Goal: Information Seeking & Learning: Learn about a topic

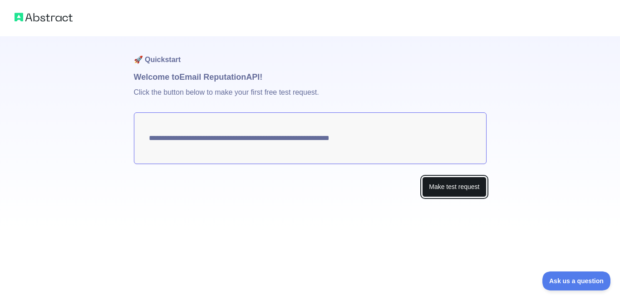
click at [447, 194] on button "Make test request" at bounding box center [454, 187] width 64 height 20
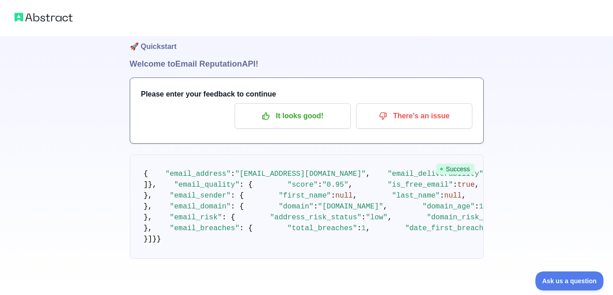
scroll to position [36, 0]
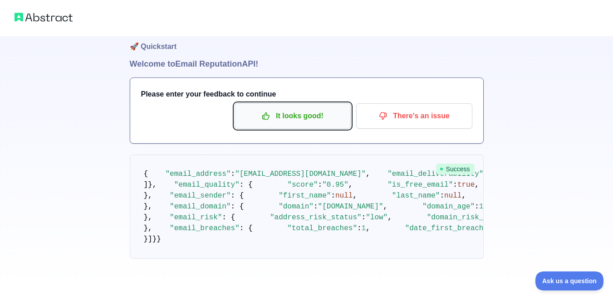
click at [325, 108] on p "It looks good!" at bounding box center [292, 115] width 103 height 15
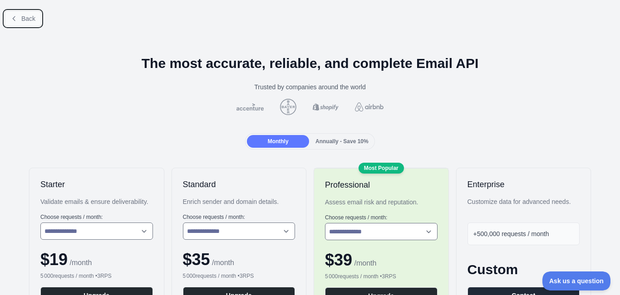
click at [29, 18] on span "Back" at bounding box center [28, 18] width 14 height 7
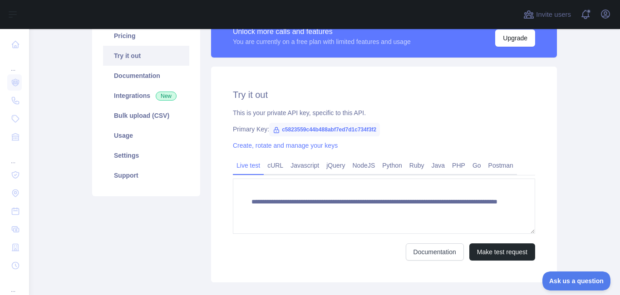
scroll to position [81, 0]
drag, startPoint x: 277, startPoint y: 130, endPoint x: 372, endPoint y: 131, distance: 95.7
click at [372, 131] on span "c5823559c44b488abf7ed7d1c734f3f2" at bounding box center [324, 130] width 111 height 14
copy span "c5823559c44b488abf7ed7d1c734f3f2"
click at [332, 79] on div "**********" at bounding box center [384, 175] width 346 height 216
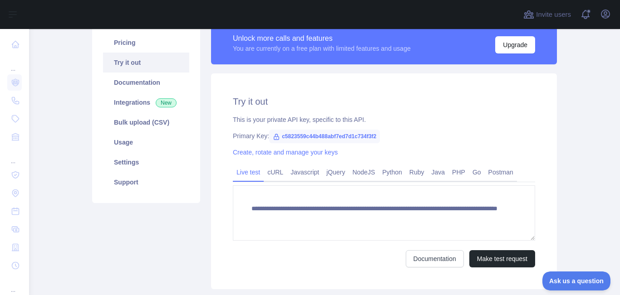
scroll to position [74, 0]
click at [136, 47] on link "Pricing" at bounding box center [146, 43] width 86 height 20
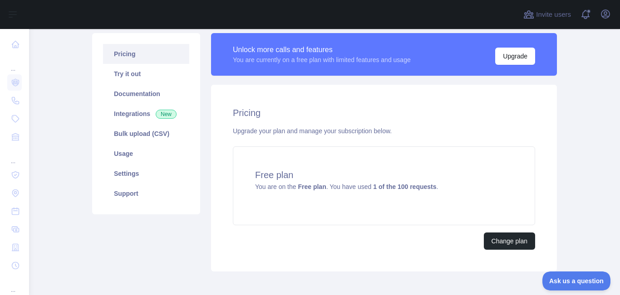
scroll to position [64, 0]
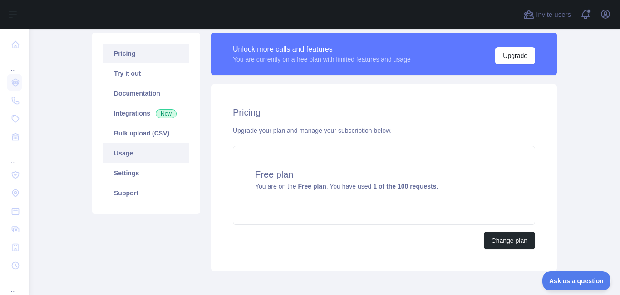
click at [162, 154] on link "Usage" at bounding box center [146, 153] width 86 height 20
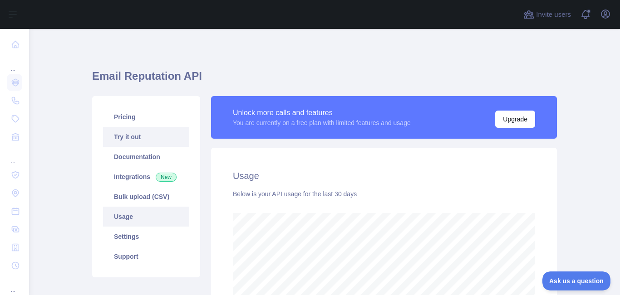
click at [135, 132] on link "Try it out" at bounding box center [146, 137] width 86 height 20
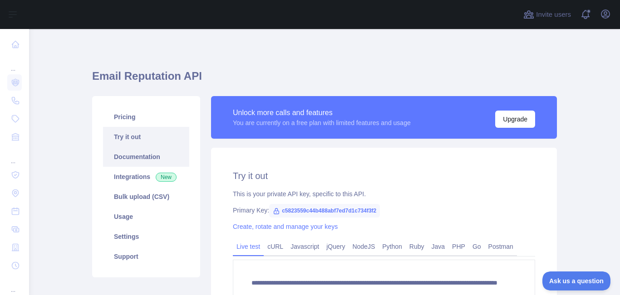
click at [137, 159] on link "Documentation" at bounding box center [146, 157] width 86 height 20
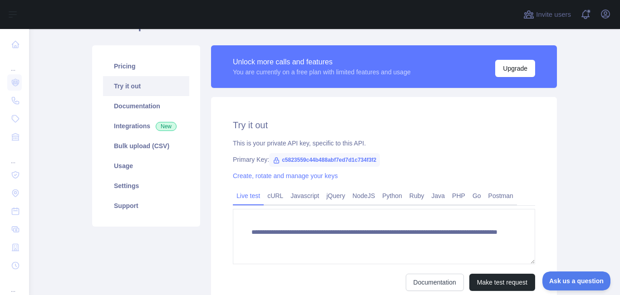
scroll to position [41, 0]
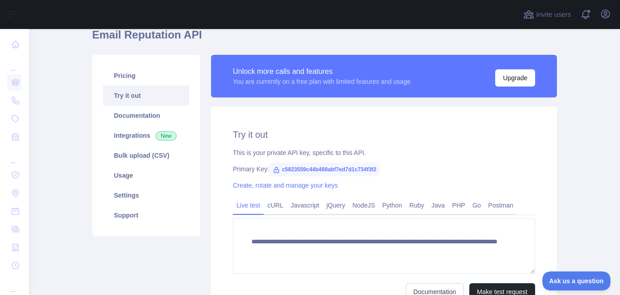
click at [128, 98] on link "Try it out" at bounding box center [146, 96] width 86 height 20
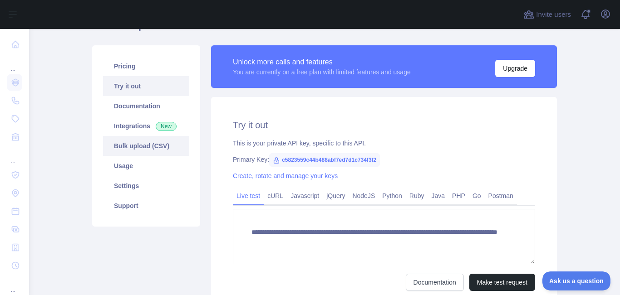
scroll to position [50, 0]
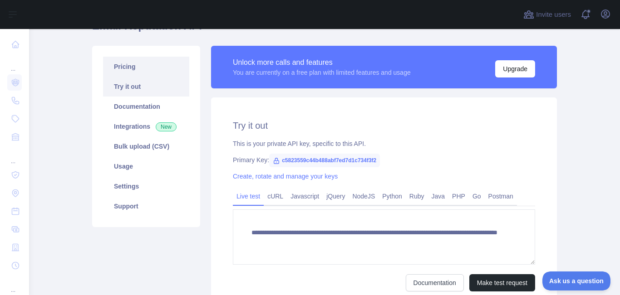
click at [132, 73] on link "Pricing" at bounding box center [146, 67] width 86 height 20
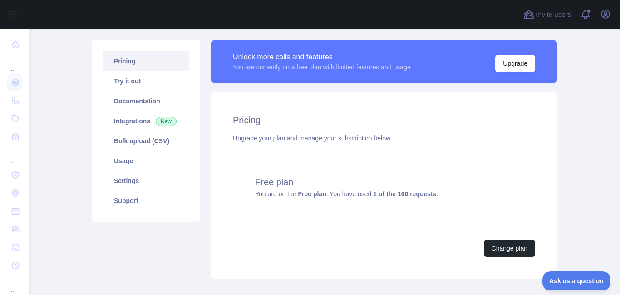
scroll to position [51, 0]
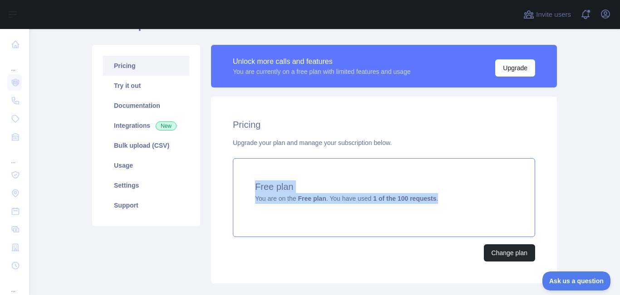
drag, startPoint x: 439, startPoint y: 202, endPoint x: 250, endPoint y: 181, distance: 189.8
click at [250, 181] on div "Free plan You are on the Free plan . You have used 1 of the 100 requests ." at bounding box center [384, 197] width 302 height 79
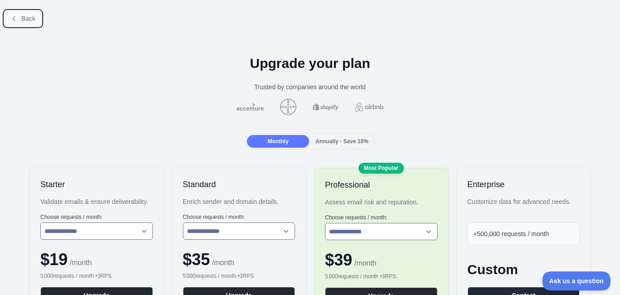
drag, startPoint x: 250, startPoint y: 181, endPoint x: 25, endPoint y: 14, distance: 280.9
click at [25, 15] on span "Back" at bounding box center [28, 18] width 14 height 7
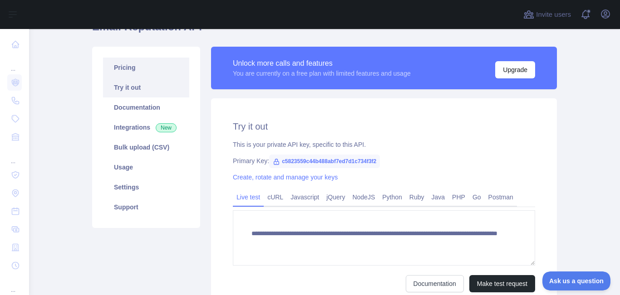
click at [134, 68] on link "Pricing" at bounding box center [146, 68] width 86 height 20
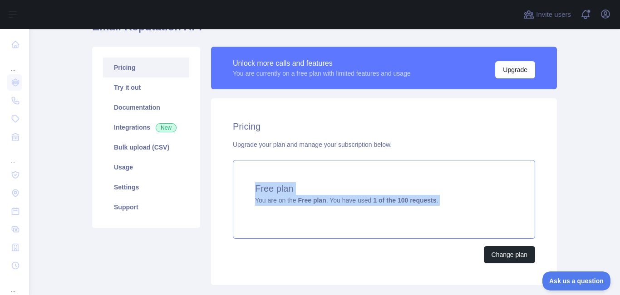
drag, startPoint x: 450, startPoint y: 216, endPoint x: 248, endPoint y: 179, distance: 205.1
click at [248, 179] on div "Free plan You are on the Free plan . You have used 1 of the 100 requests ." at bounding box center [384, 199] width 302 height 79
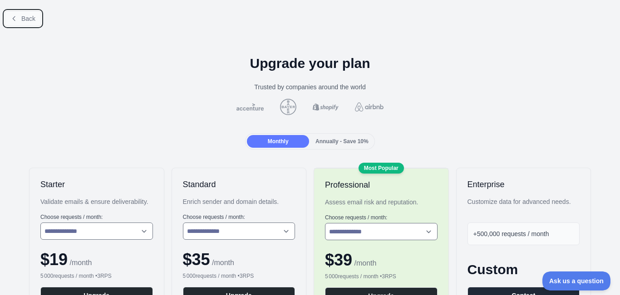
click at [23, 16] on span "Back" at bounding box center [28, 18] width 14 height 7
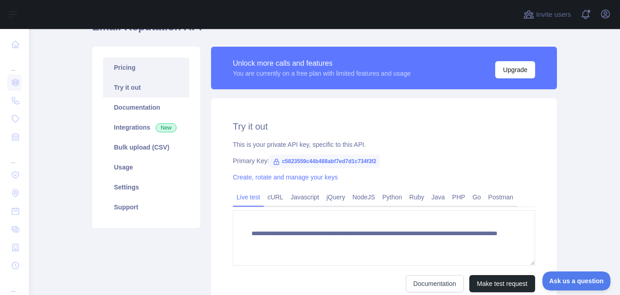
click at [144, 71] on link "Pricing" at bounding box center [146, 68] width 86 height 20
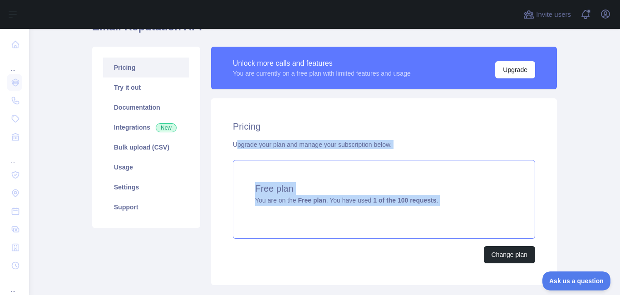
drag, startPoint x: 233, startPoint y: 149, endPoint x: 410, endPoint y: 206, distance: 186.2
click at [410, 206] on div "Pricing Upgrade your plan and manage your subscription below. Free plan You are…" at bounding box center [384, 191] width 346 height 187
copy div "pgrade your plan and manage your subscription below. Free plan You are on the F…"
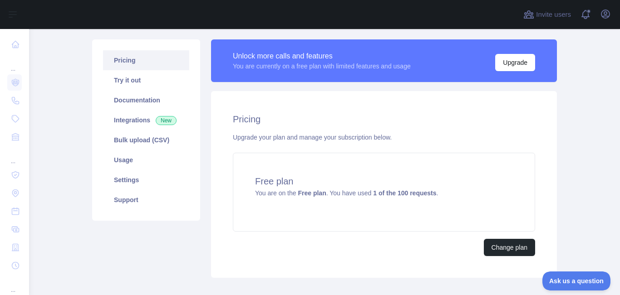
scroll to position [55, 0]
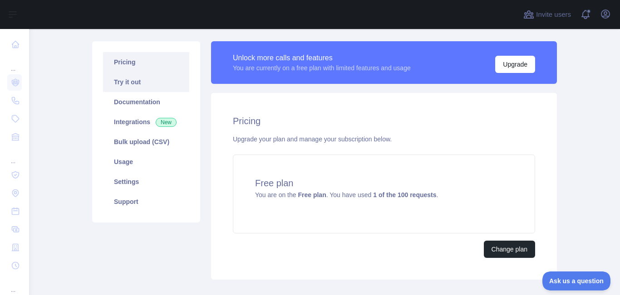
click at [135, 84] on link "Try it out" at bounding box center [146, 82] width 86 height 20
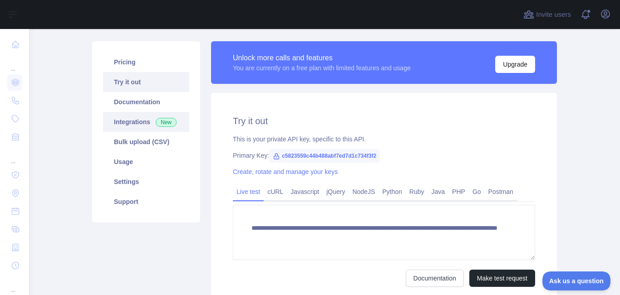
click at [139, 128] on link "Integrations New" at bounding box center [146, 122] width 86 height 20
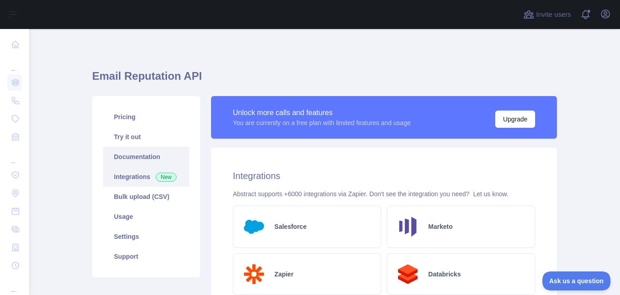
click at [136, 149] on link "Documentation" at bounding box center [146, 157] width 86 height 20
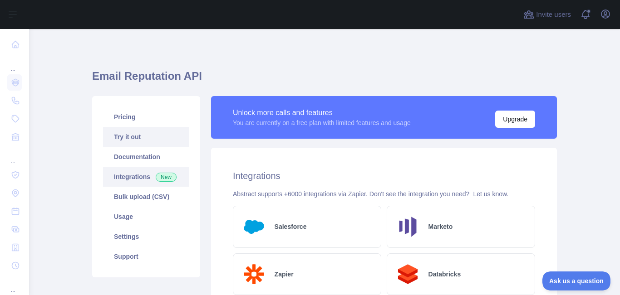
click at [123, 144] on link "Try it out" at bounding box center [146, 137] width 86 height 20
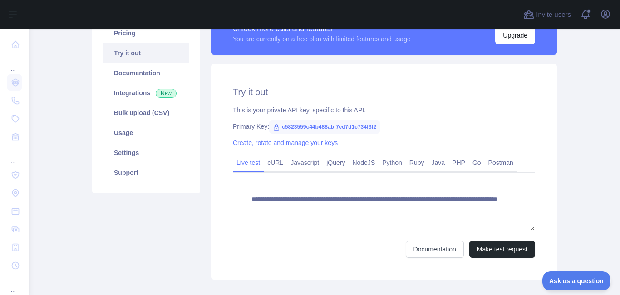
scroll to position [88, 0]
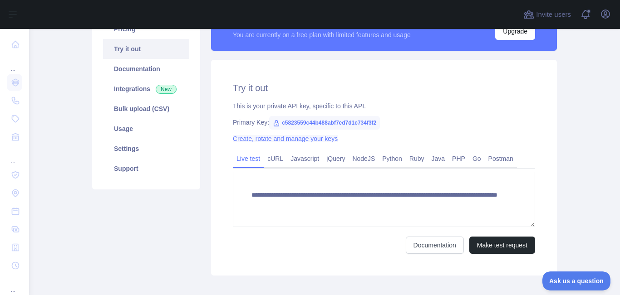
click at [267, 139] on link "Create, rotate and manage your keys" at bounding box center [285, 138] width 105 height 7
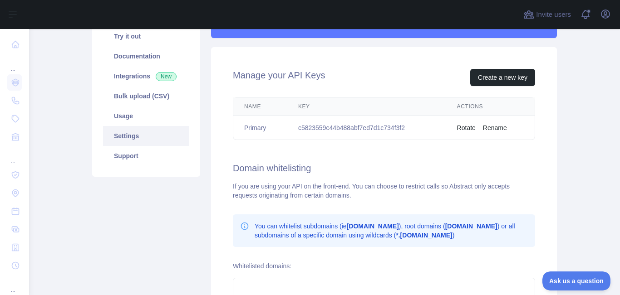
scroll to position [102, 0]
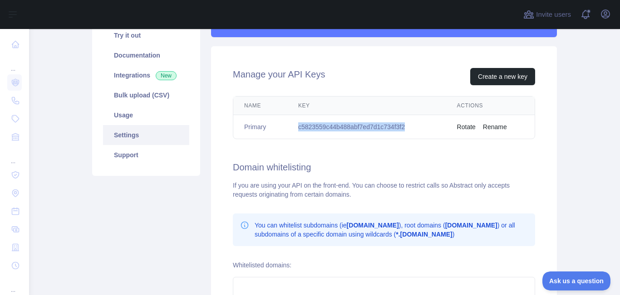
drag, startPoint x: 405, startPoint y: 127, endPoint x: 291, endPoint y: 135, distance: 114.6
click at [291, 135] on td "c5823559c44b488abf7ed7d1c734f3f2" at bounding box center [366, 127] width 159 height 24
copy td "c5823559c44b488abf7ed7d1c734f3f2"
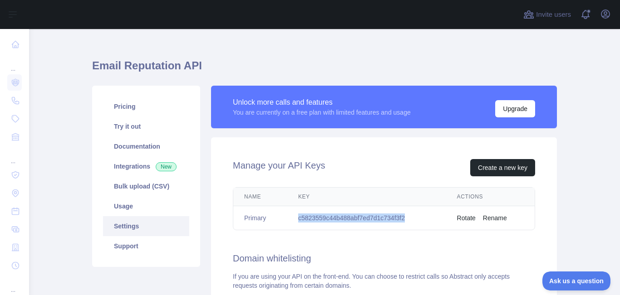
scroll to position [10, 0]
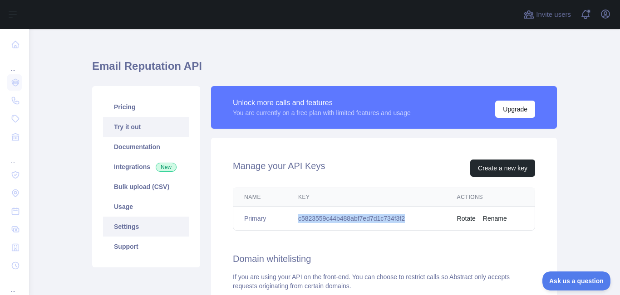
click at [137, 126] on link "Try it out" at bounding box center [146, 127] width 86 height 20
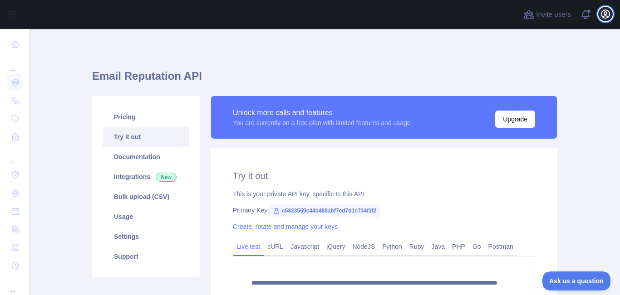
click at [603, 11] on icon "button" at bounding box center [605, 14] width 8 height 8
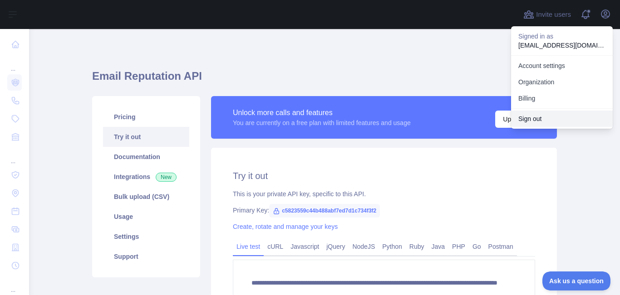
click at [536, 119] on button "Sign out" at bounding box center [562, 119] width 102 height 16
